Goal: Entertainment & Leisure: Consume media (video, audio)

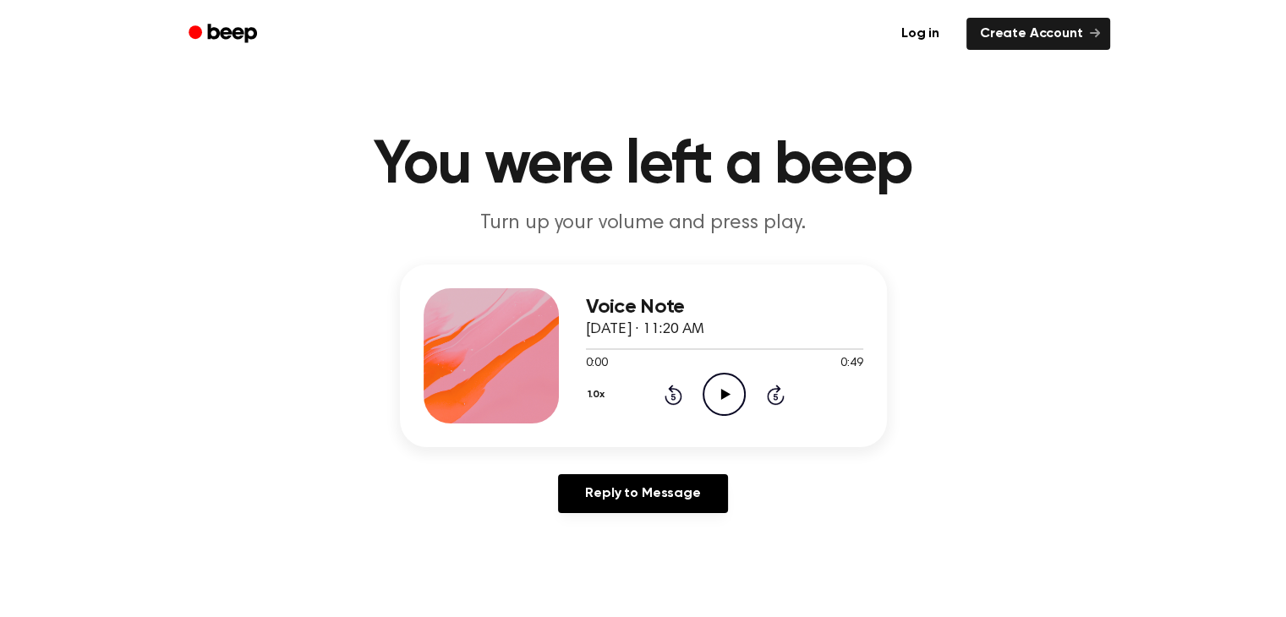
click at [724, 394] on icon at bounding box center [725, 394] width 9 height 11
